Goal: Transaction & Acquisition: Purchase product/service

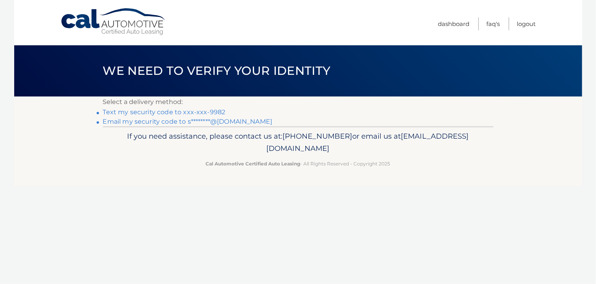
click at [202, 114] on link "Text my security code to xxx-xxx-9982" at bounding box center [164, 111] width 123 height 7
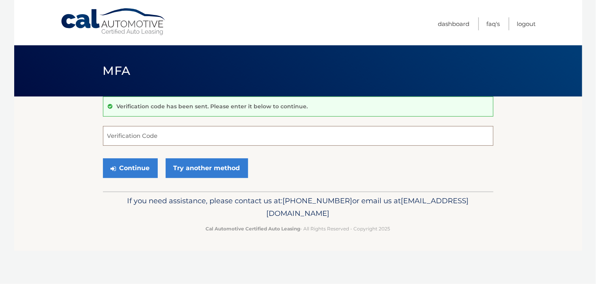
click at [188, 142] on input "Verification Code" at bounding box center [298, 136] width 391 height 20
type input "686685"
click at [138, 169] on button "Continue" at bounding box center [130, 169] width 55 height 20
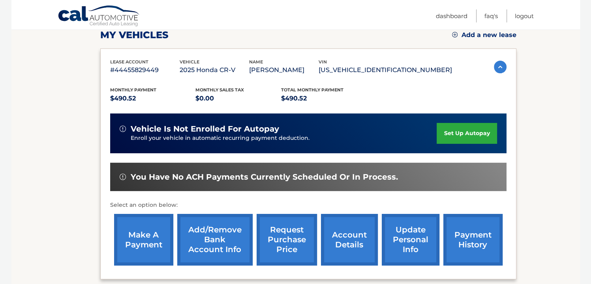
scroll to position [113, 0]
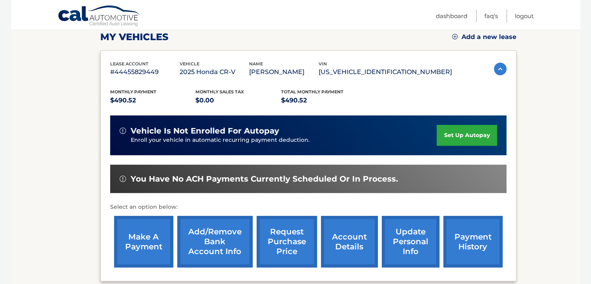
click at [142, 245] on link "make a payment" at bounding box center [143, 242] width 59 height 52
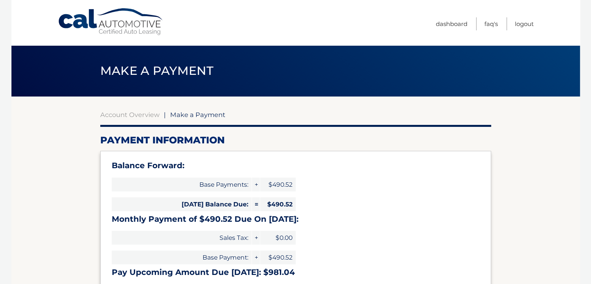
select select "ZTJiYjA0N2YtMzg2ZS00ZTZiLThlNTAtZTkwMDk3NzY0MWQ3"
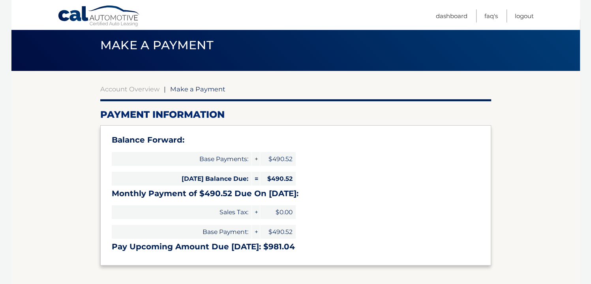
scroll to position [118, 0]
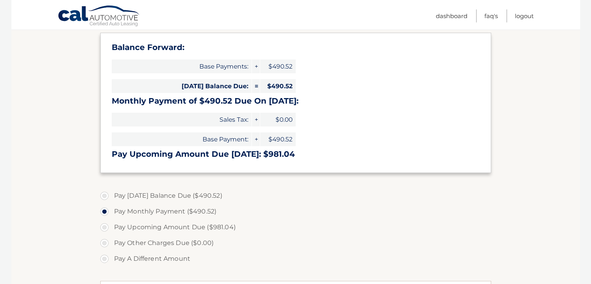
drag, startPoint x: 105, startPoint y: 195, endPoint x: 116, endPoint y: 212, distance: 19.9
click at [106, 196] on label "Pay [DATE] Balance Due ($490.52)" at bounding box center [295, 196] width 391 height 16
click at [106, 196] on input "Pay [DATE] Balance Due ($490.52)" at bounding box center [107, 194] width 8 height 13
radio input "true"
click at [104, 211] on label "Pay Monthly Payment ($490.52)" at bounding box center [295, 212] width 391 height 16
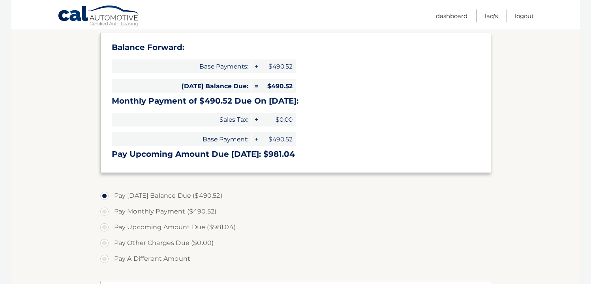
click at [104, 211] on input "Pay Monthly Payment ($490.52)" at bounding box center [107, 210] width 8 height 13
radio input "true"
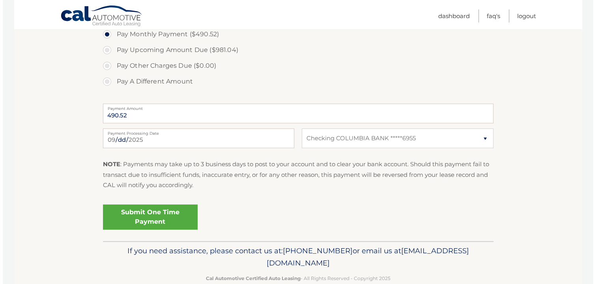
scroll to position [312, 0]
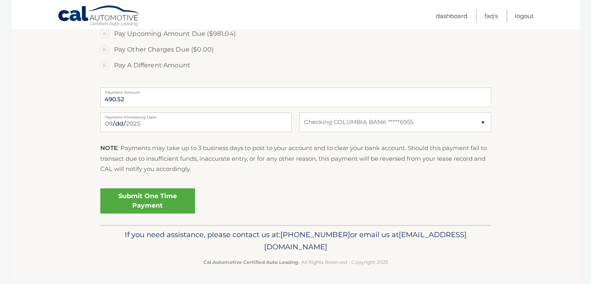
click at [153, 202] on link "Submit One Time Payment" at bounding box center [147, 201] width 95 height 25
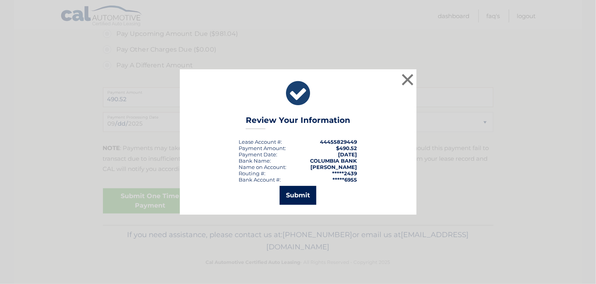
click at [293, 196] on button "Submit" at bounding box center [298, 195] width 37 height 19
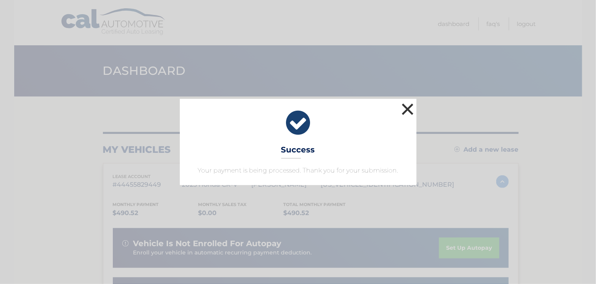
click at [411, 108] on button "×" at bounding box center [408, 109] width 16 height 16
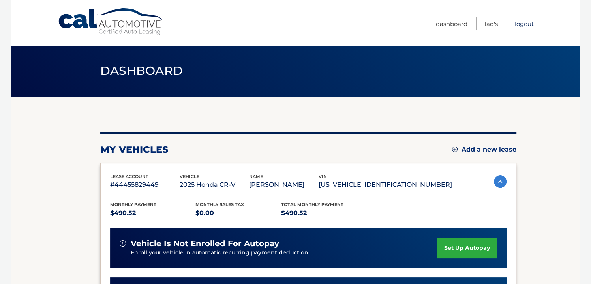
click at [520, 21] on link "Logout" at bounding box center [523, 23] width 19 height 13
